Goal: Check status: Check status

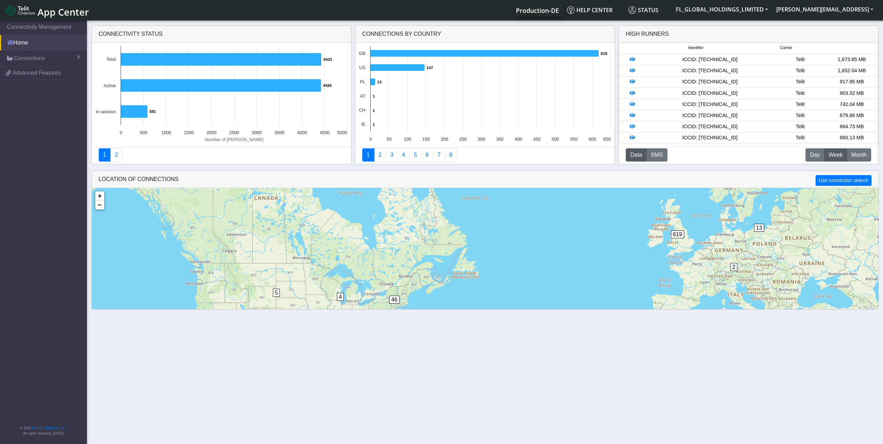
click at [49, 41] on link "Home" at bounding box center [43, 42] width 87 height 15
click at [38, 62] on span "Connections" at bounding box center [29, 58] width 31 height 8
click at [40, 70] on link "List" at bounding box center [43, 73] width 87 height 15
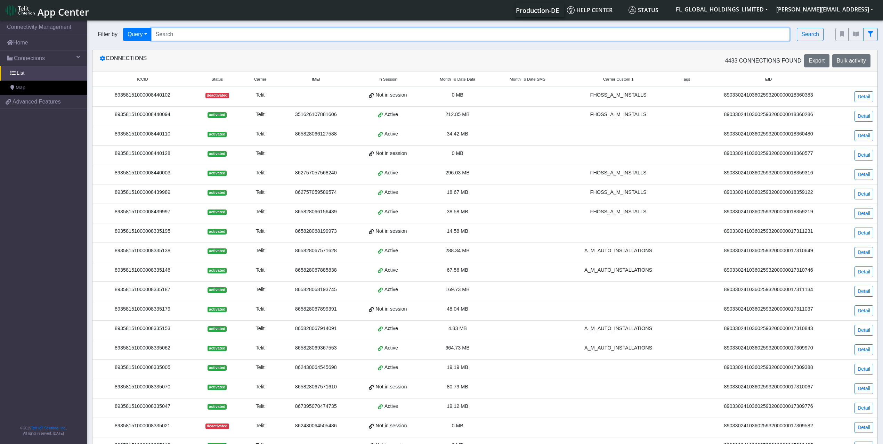
click at [211, 35] on input "Search..." at bounding box center [470, 34] width 639 height 13
paste input "89358151000008452628"
type input "89358151000008452628"
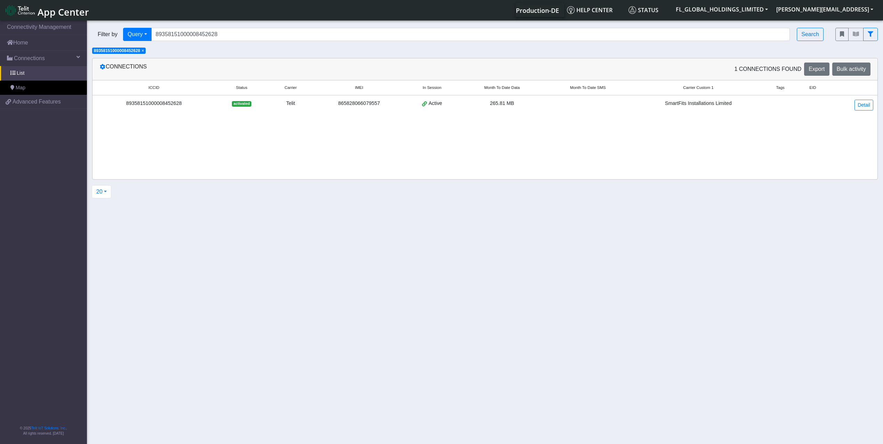
click at [503, 104] on span "265.81 MB" at bounding box center [502, 103] width 24 height 6
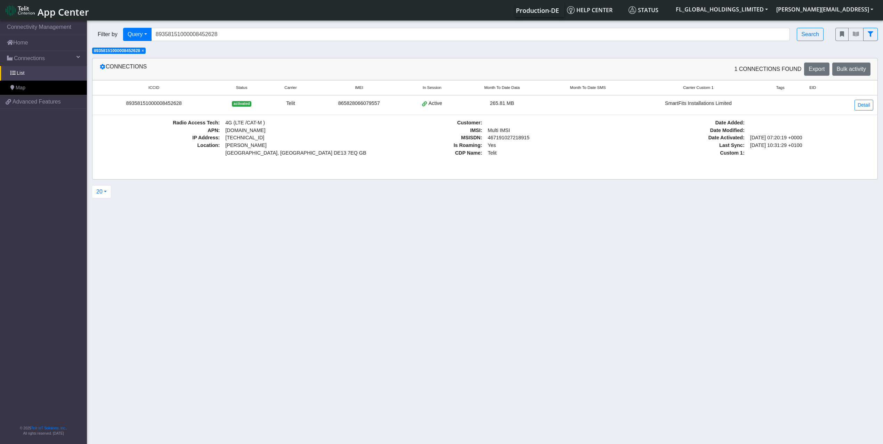
click at [541, 271] on section "Connectivity Management Home Connections List Map 0780108c2996fa13e2aba22310c50…" at bounding box center [441, 232] width 883 height 427
